Goal: Information Seeking & Learning: Learn about a topic

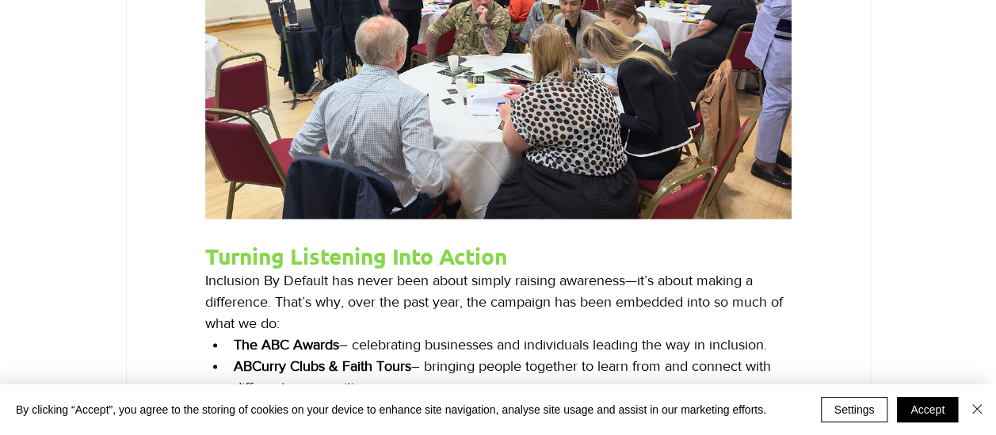
scroll to position [1348, 0]
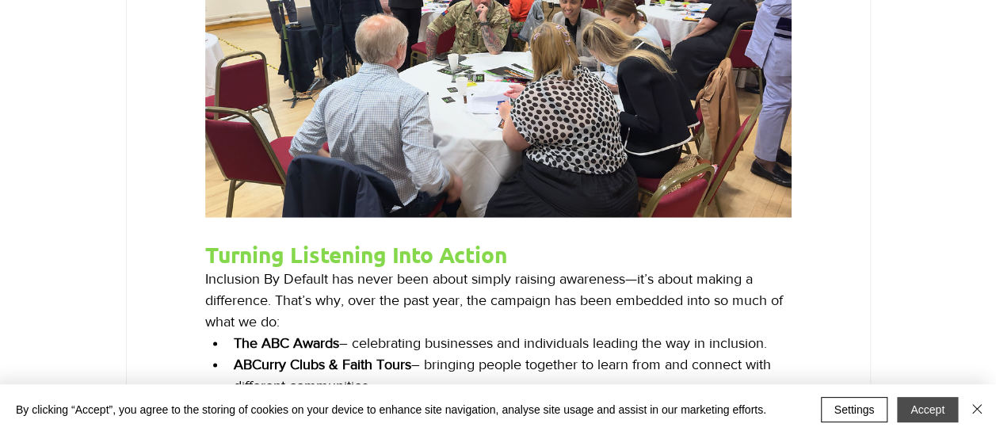
click at [924, 414] on button "Accept" at bounding box center [927, 409] width 61 height 25
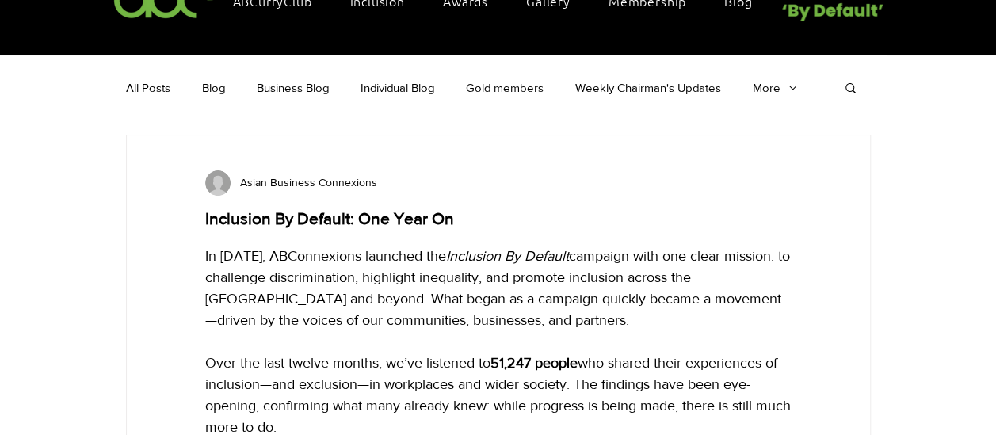
scroll to position [0, 0]
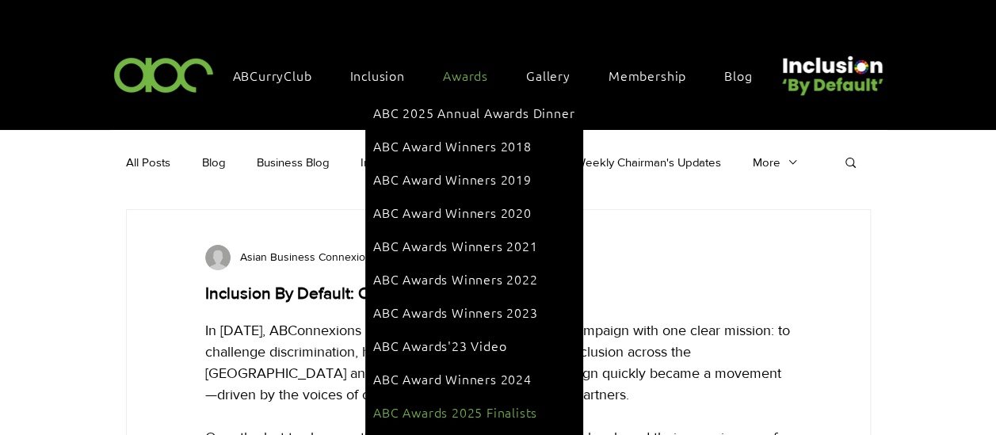
click at [482, 403] on span "ABC Awards 2025 Finalists" at bounding box center [455, 411] width 164 height 17
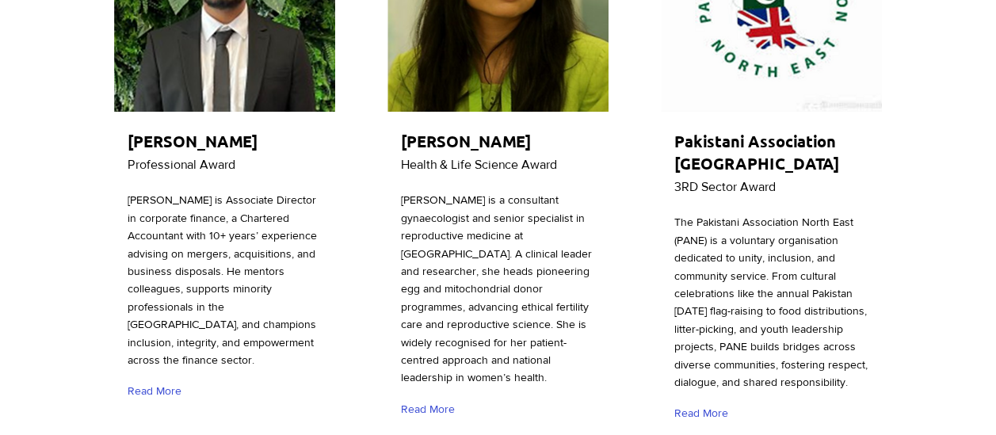
scroll to position [476, 0]
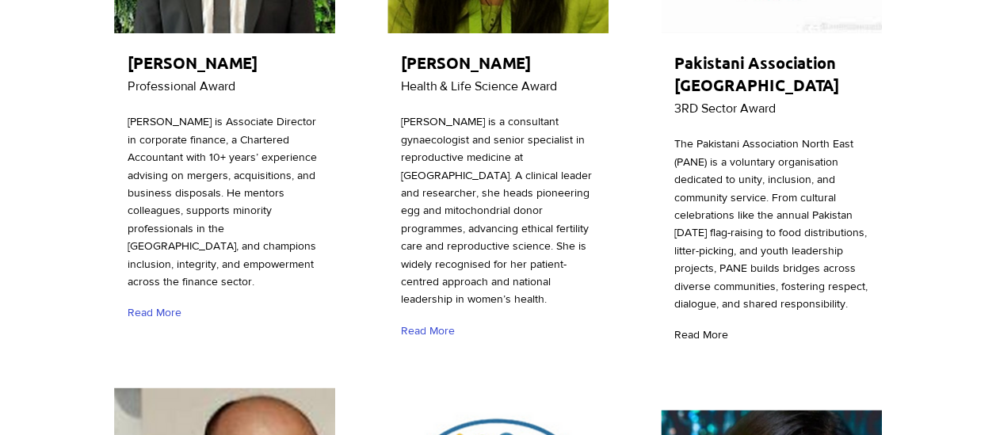
click at [698, 343] on span "Read More" at bounding box center [702, 335] width 54 height 16
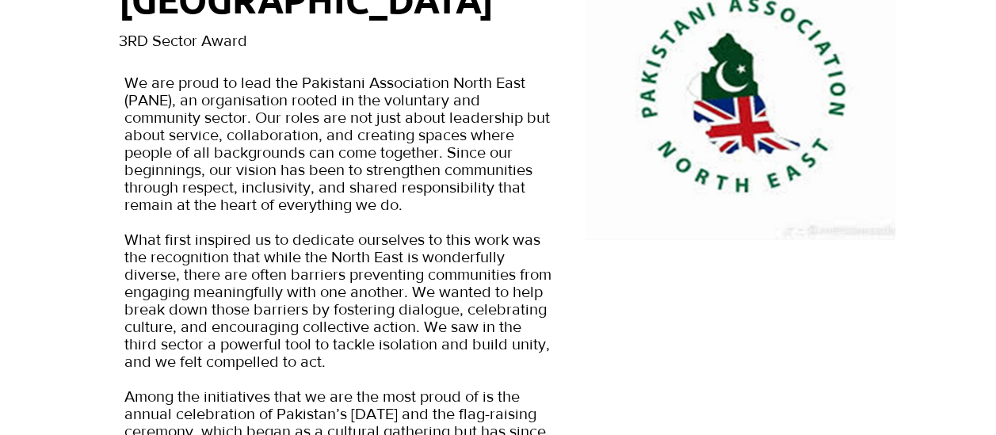
scroll to position [159, 0]
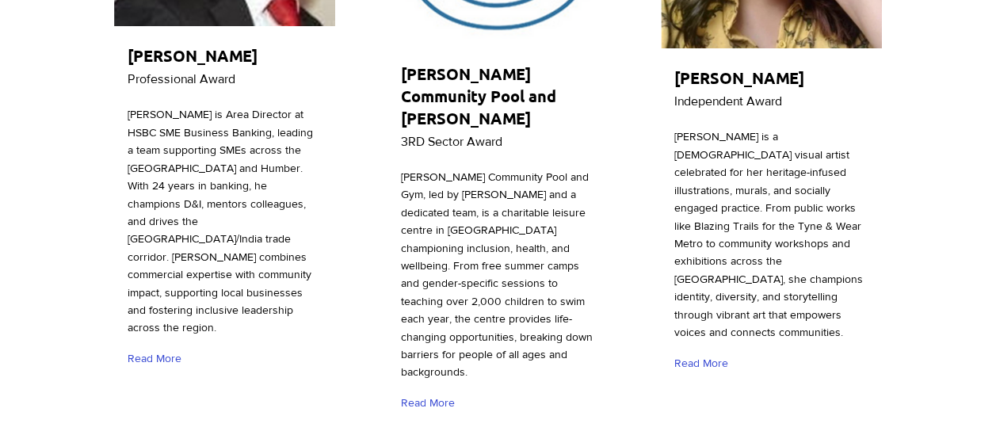
scroll to position [1110, 0]
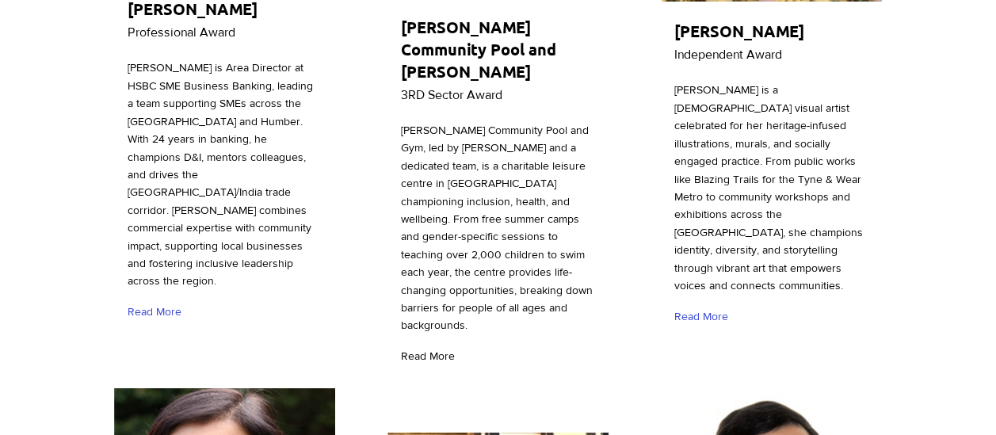
click at [431, 349] on span "Read More" at bounding box center [428, 357] width 54 height 16
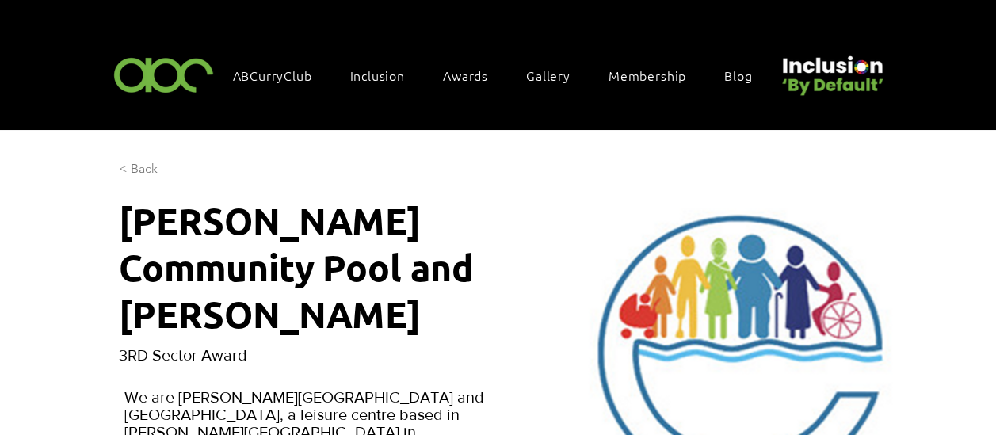
click at [145, 167] on span "< Back" at bounding box center [138, 168] width 39 height 17
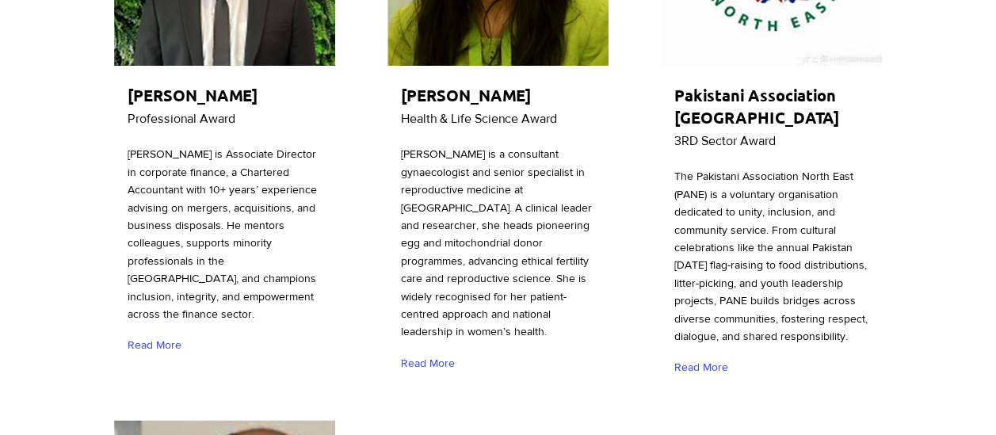
scroll to position [555, 0]
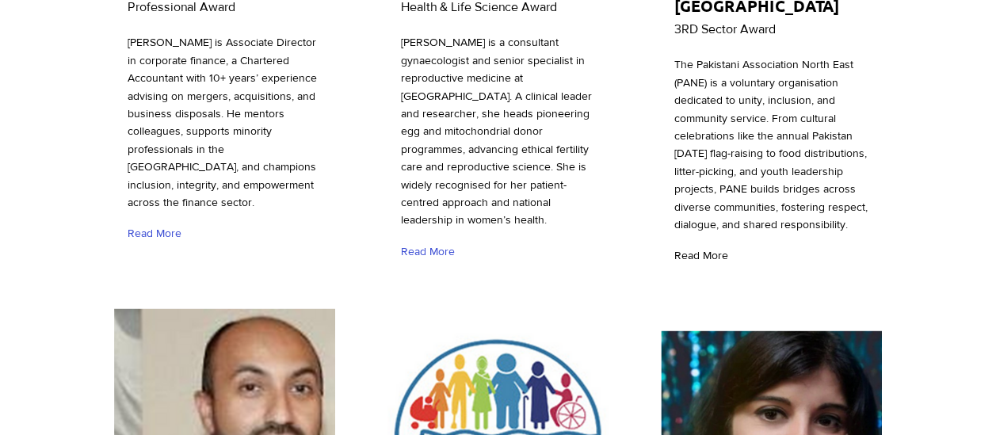
click at [710, 264] on span "Read More" at bounding box center [702, 256] width 54 height 16
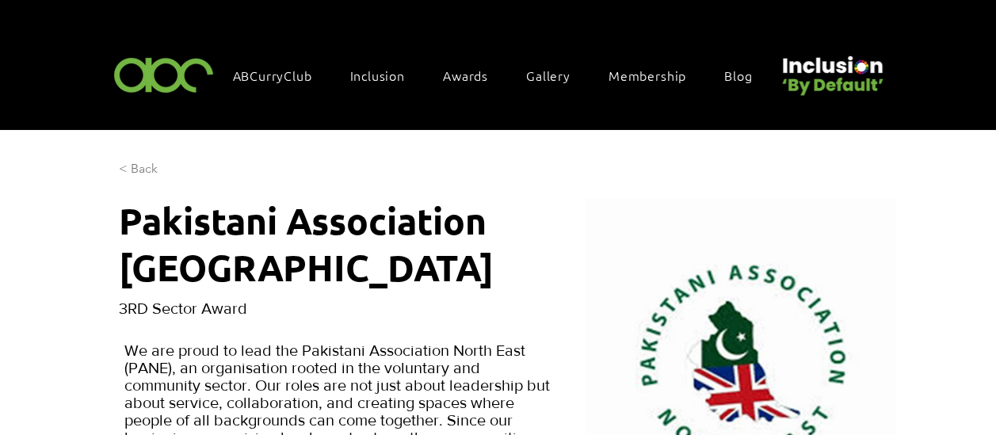
click at [125, 166] on span "< Back" at bounding box center [138, 168] width 39 height 17
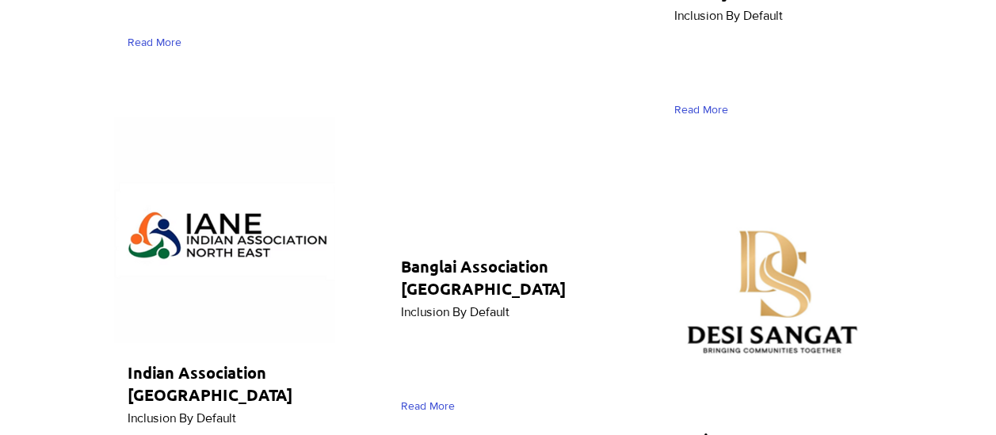
scroll to position [8006, 0]
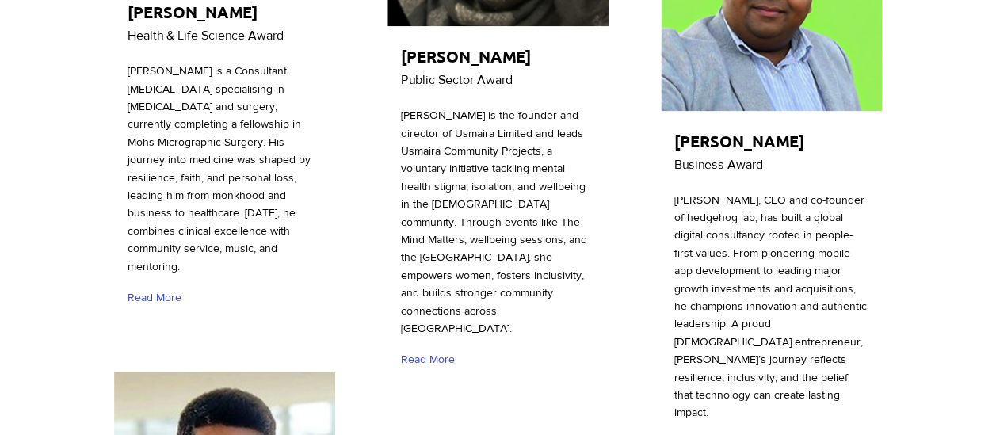
scroll to position [4756, 0]
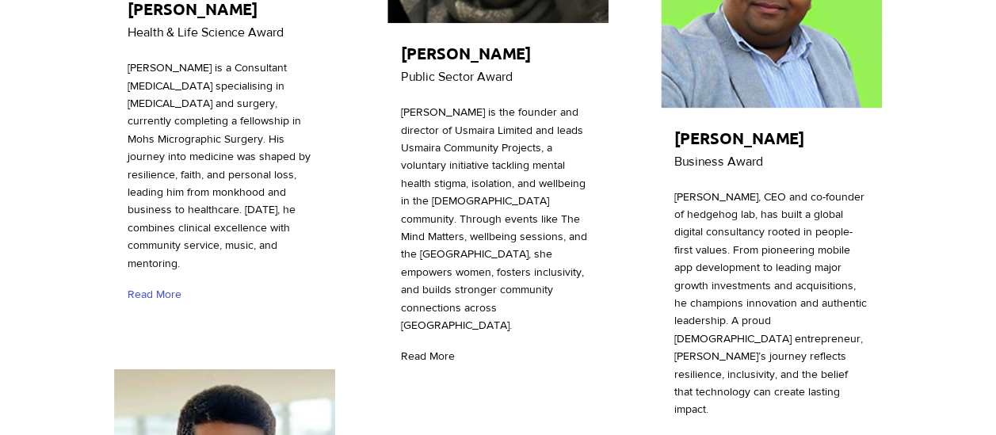
click at [416, 349] on span "Read More" at bounding box center [428, 357] width 54 height 16
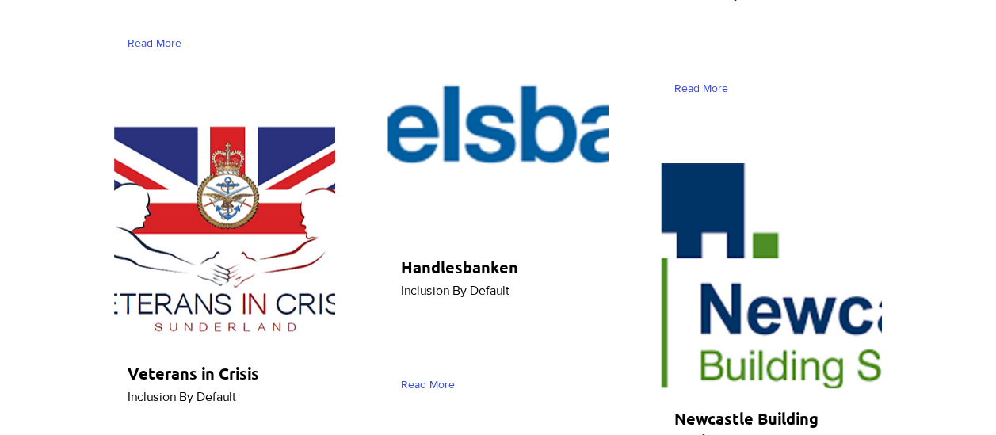
scroll to position [7610, 0]
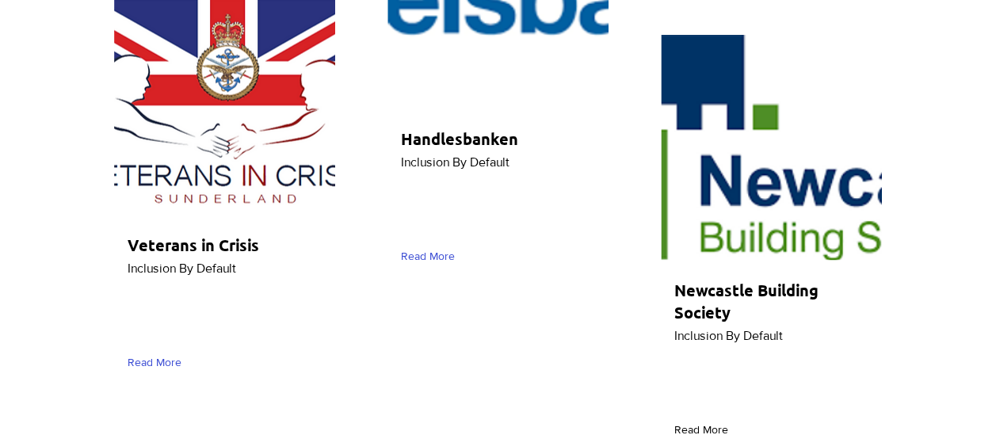
click at [678, 423] on span "Read More" at bounding box center [702, 431] width 54 height 16
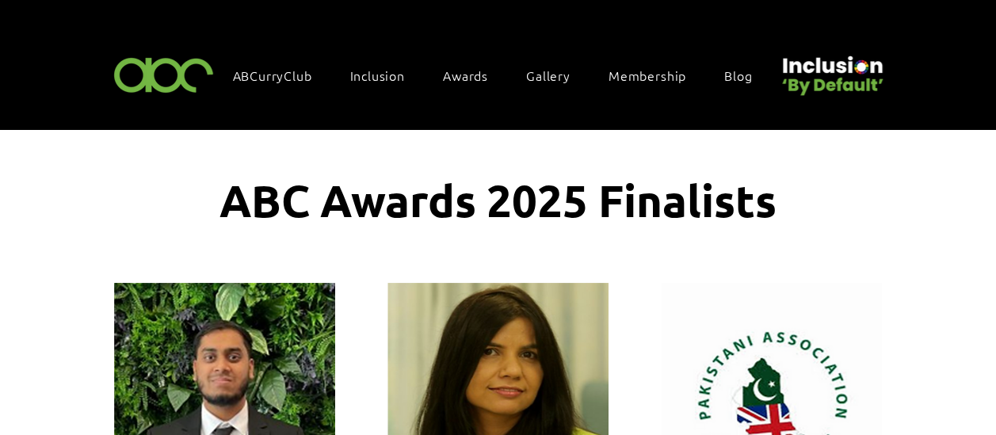
scroll to position [7610, 0]
